Goal: Browse casually

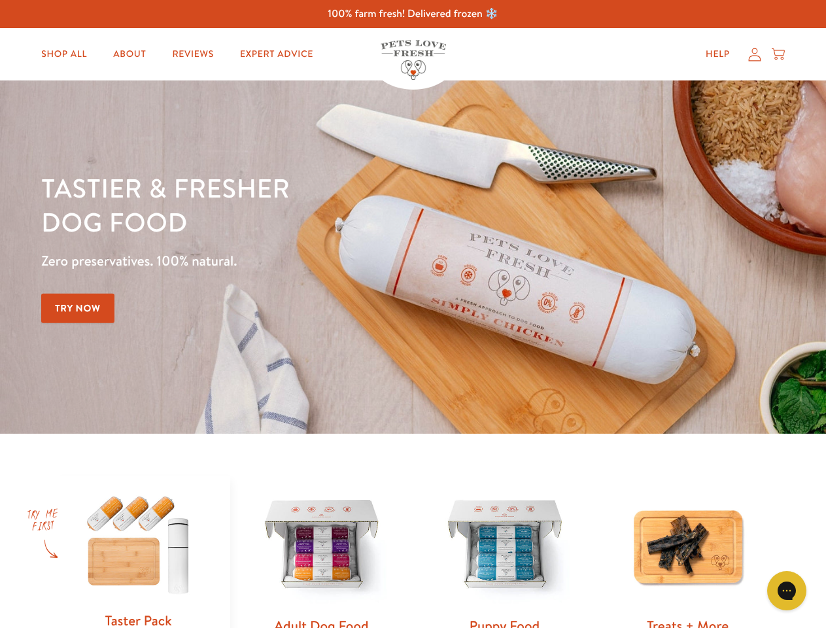
click at [413, 314] on div "Tastier & fresher dog food Zero preservatives. 100% natural. Try Now" at bounding box center [289, 257] width 496 height 173
click at [787, 590] on icon "Gorgias live chat" at bounding box center [786, 590] width 12 height 12
